Goal: Find specific page/section: Find specific page/section

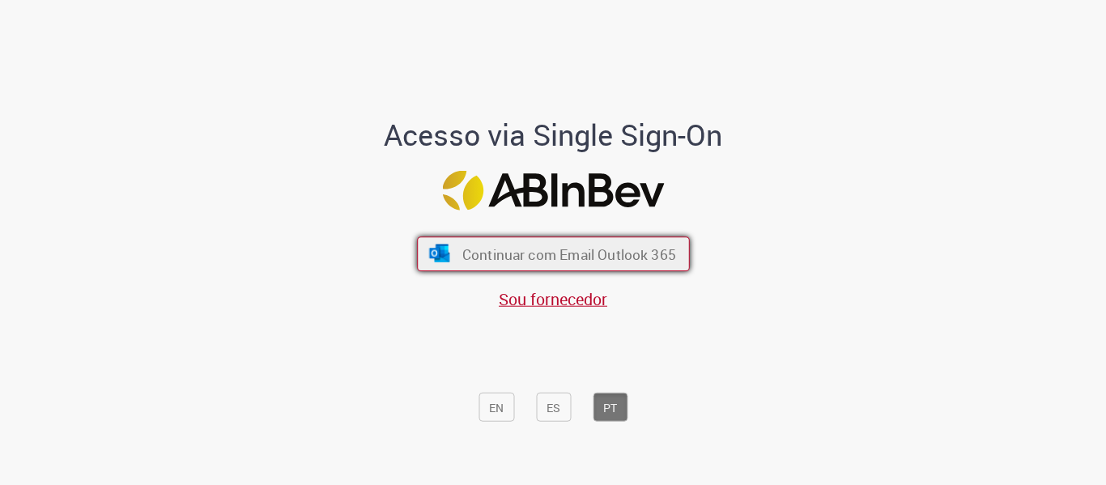
click at [589, 252] on font "Continuar com Email Outlook 365" at bounding box center [568, 254] width 214 height 19
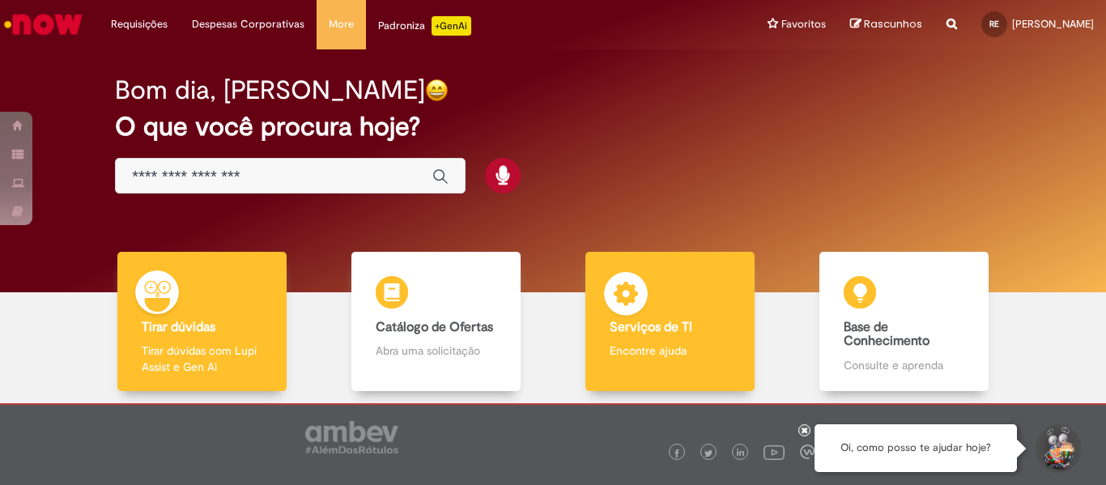
click at [667, 334] on b "Serviços de TI" at bounding box center [651, 327] width 83 height 16
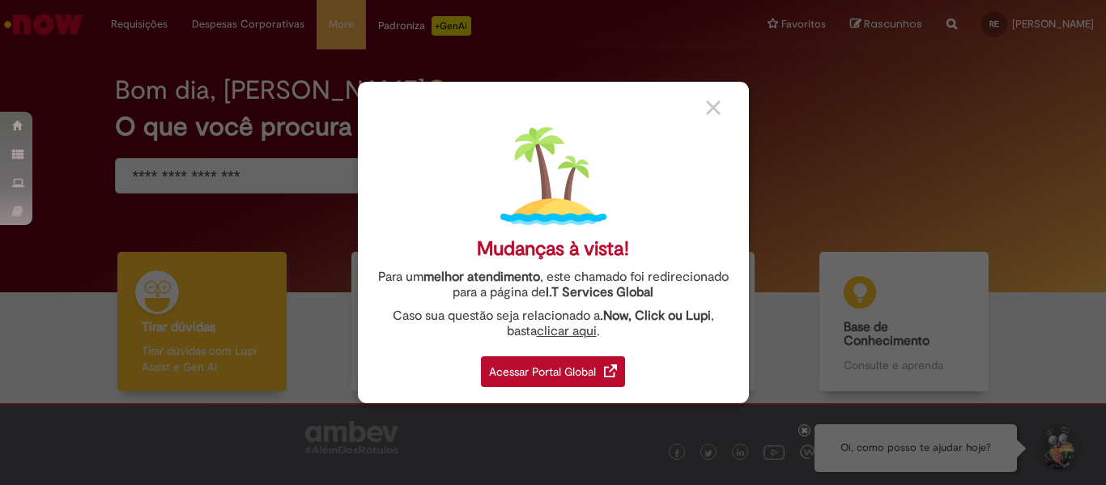
click at [539, 380] on div "Acessar Portal Global" at bounding box center [553, 371] width 144 height 31
